Goal: Use online tool/utility

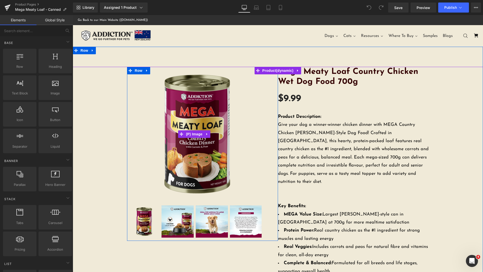
click at [241, 103] on img at bounding box center [194, 134] width 135 height 135
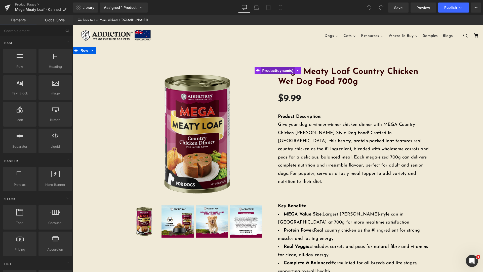
click at [263, 69] on span "Product" at bounding box center [278, 71] width 34 height 8
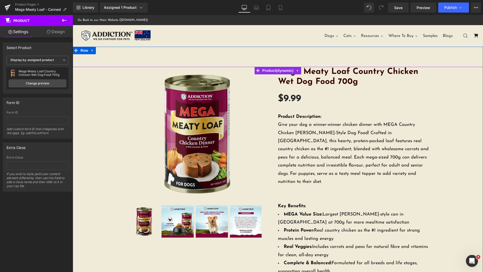
click at [442, 124] on div "Sale Off (P) Image ‹ ›" at bounding box center [277, 206] width 405 height 278
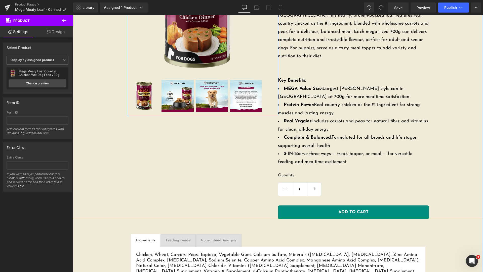
scroll to position [252, 0]
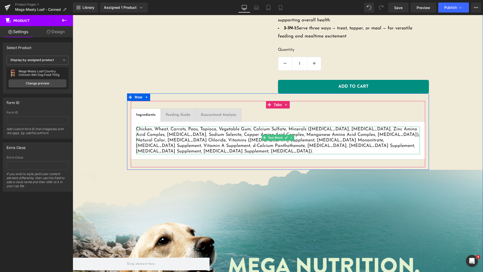
click at [202, 127] on p "Chicken, Wheat, Carrots, Peas, Tapioca, Vegetable Gum, Calcium Sulfate, Mineral…" at bounding box center [278, 141] width 284 height 28
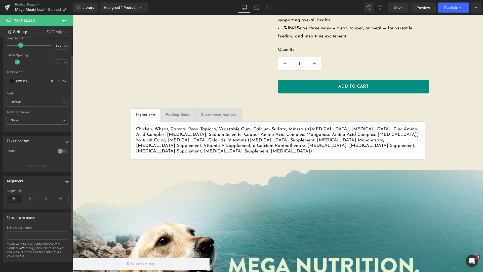
scroll to position [0, 0]
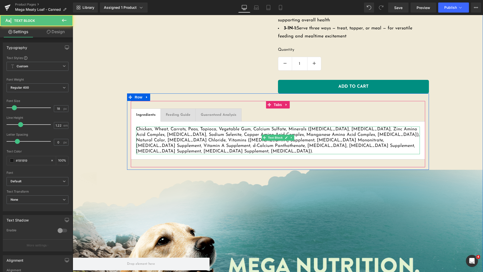
click at [190, 136] on p "Chicken, Wheat, Carrots, Peas, Tapioca, Vegetable Gum, Calcium Sulfate, Mineral…" at bounding box center [278, 141] width 284 height 28
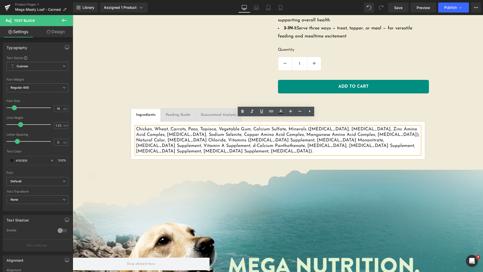
click at [287, 127] on p "Chicken, Wheat, Carrots, Peas, Tapioca, Vegetable Gum, Calcium Sulfate, Mineral…" at bounding box center [278, 141] width 284 height 28
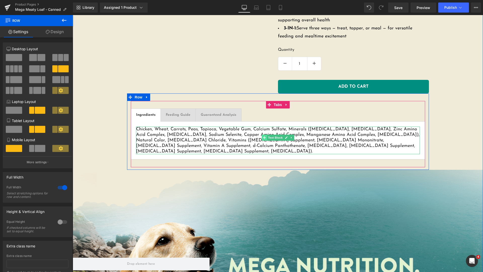
click at [264, 135] on span at bounding box center [264, 138] width 5 height 6
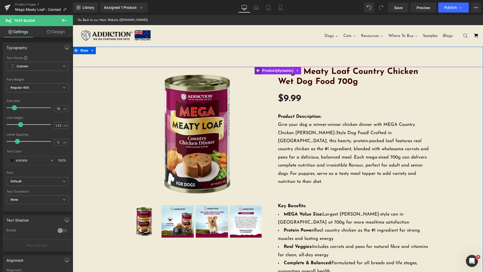
click at [257, 70] on icon at bounding box center [258, 71] width 4 height 4
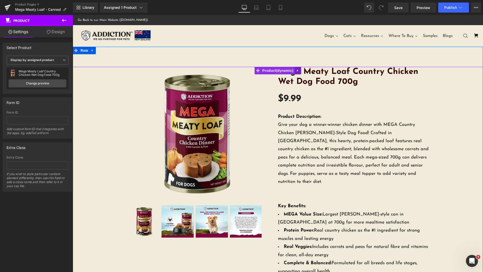
click at [298, 71] on link at bounding box center [298, 71] width 7 height 8
click at [245, 70] on div "Sale Off (P) Image ‹" at bounding box center [278, 206] width 410 height 278
click at [257, 70] on icon at bounding box center [258, 71] width 4 height 4
click at [270, 71] on span "Product" at bounding box center [278, 71] width 34 height 8
click at [296, 71] on icon at bounding box center [298, 71] width 4 height 4
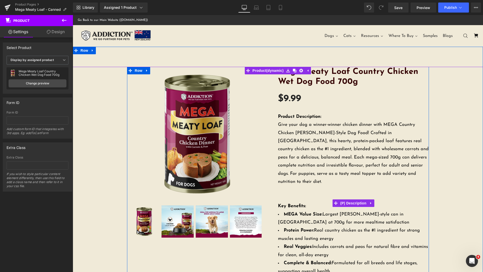
scroll to position [126, 0]
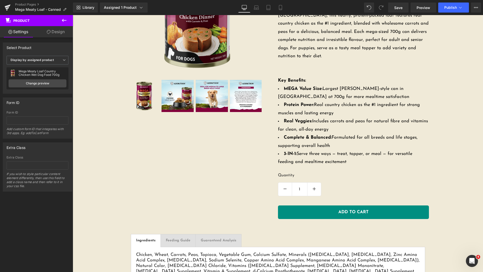
click at [61, 21] on icon at bounding box center [64, 20] width 6 height 6
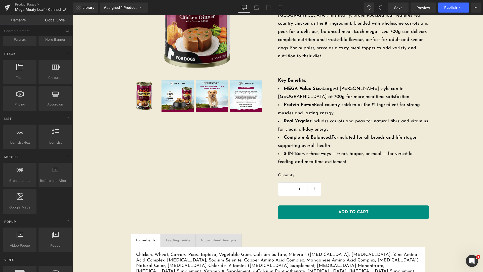
scroll to position [0, 0]
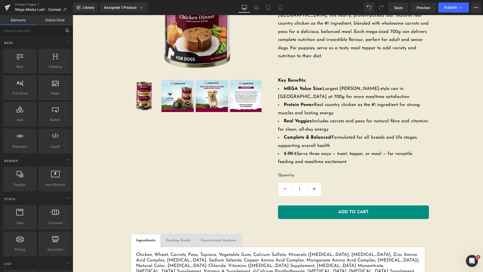
click at [57, 26] on input "text" at bounding box center [31, 30] width 62 height 11
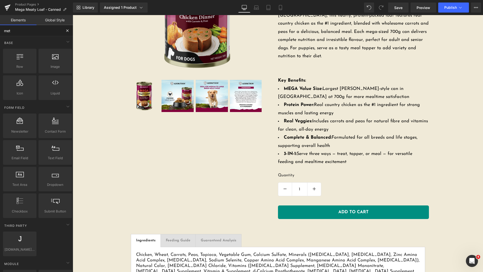
type input "meta"
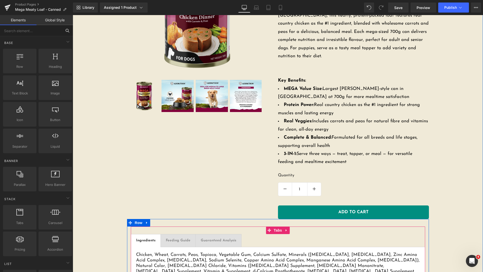
scroll to position [252, 0]
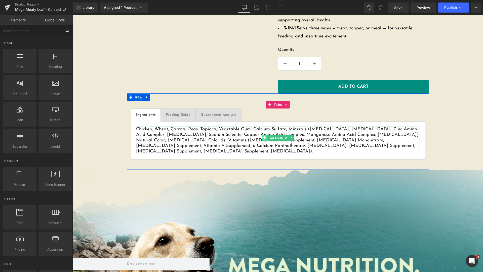
click at [264, 135] on span at bounding box center [264, 138] width 5 height 6
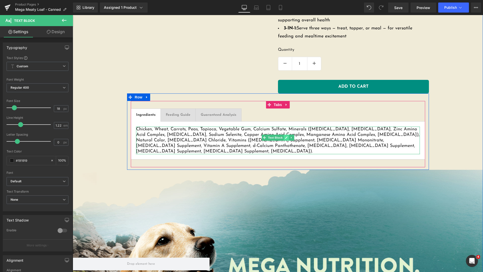
click at [286, 135] on link at bounding box center [285, 138] width 5 height 6
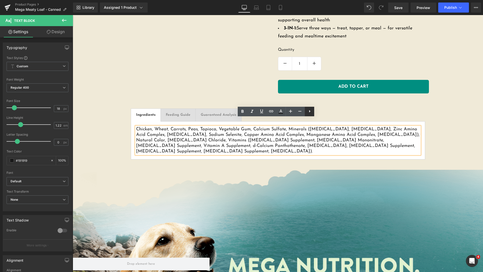
click at [308, 113] on icon at bounding box center [310, 111] width 6 height 6
click at [307, 113] on icon at bounding box center [309, 111] width 6 height 6
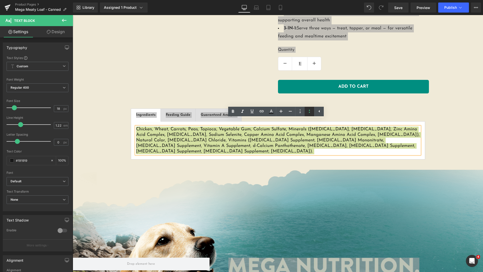
click at [311, 112] on icon at bounding box center [309, 111] width 6 height 6
click at [318, 112] on icon at bounding box center [319, 111] width 6 height 6
click at [312, 112] on icon at bounding box center [310, 111] width 6 height 6
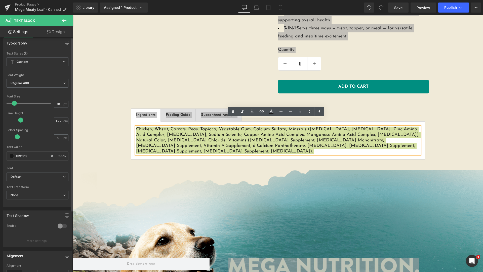
scroll to position [0, 0]
